Goal: Check status: Check status

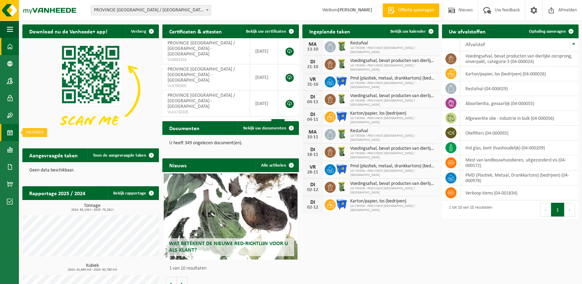
click at [9, 133] on span at bounding box center [10, 132] width 6 height 17
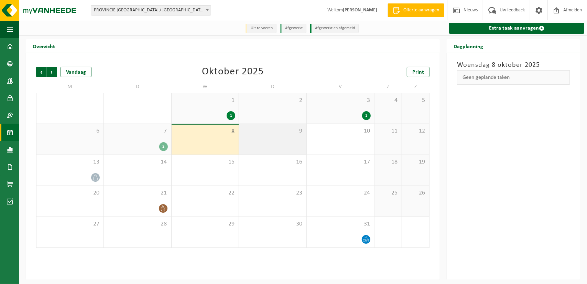
click at [260, 133] on span "9" at bounding box center [272, 131] width 61 height 8
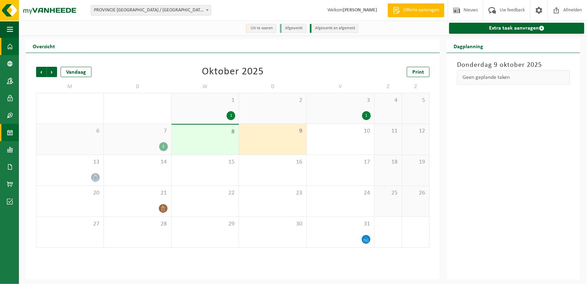
click at [10, 45] on span at bounding box center [10, 46] width 6 height 17
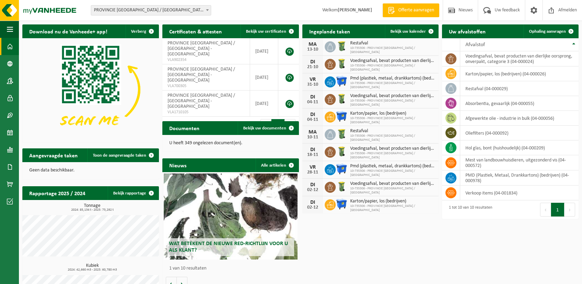
click at [323, 264] on div "Download nu de Vanheede+ app! Verberg Certificaten & attesten Bekijk uw certifi…" at bounding box center [300, 172] width 559 height 302
